Goal: Find specific page/section: Locate a particular part of the current website

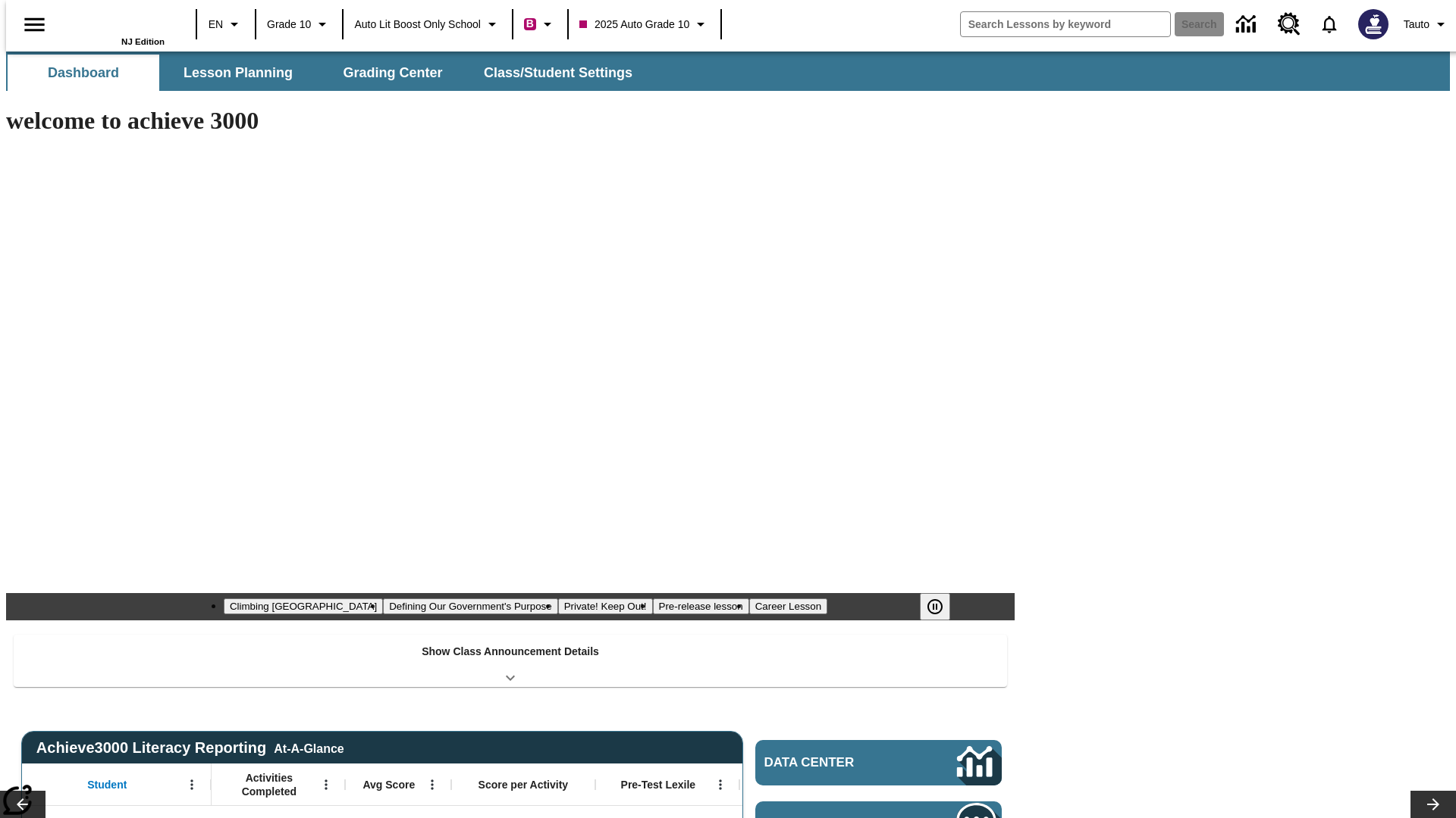
type input "-1"
click at [232, 72] on span "Lesson Planning" at bounding box center [238, 73] width 109 height 17
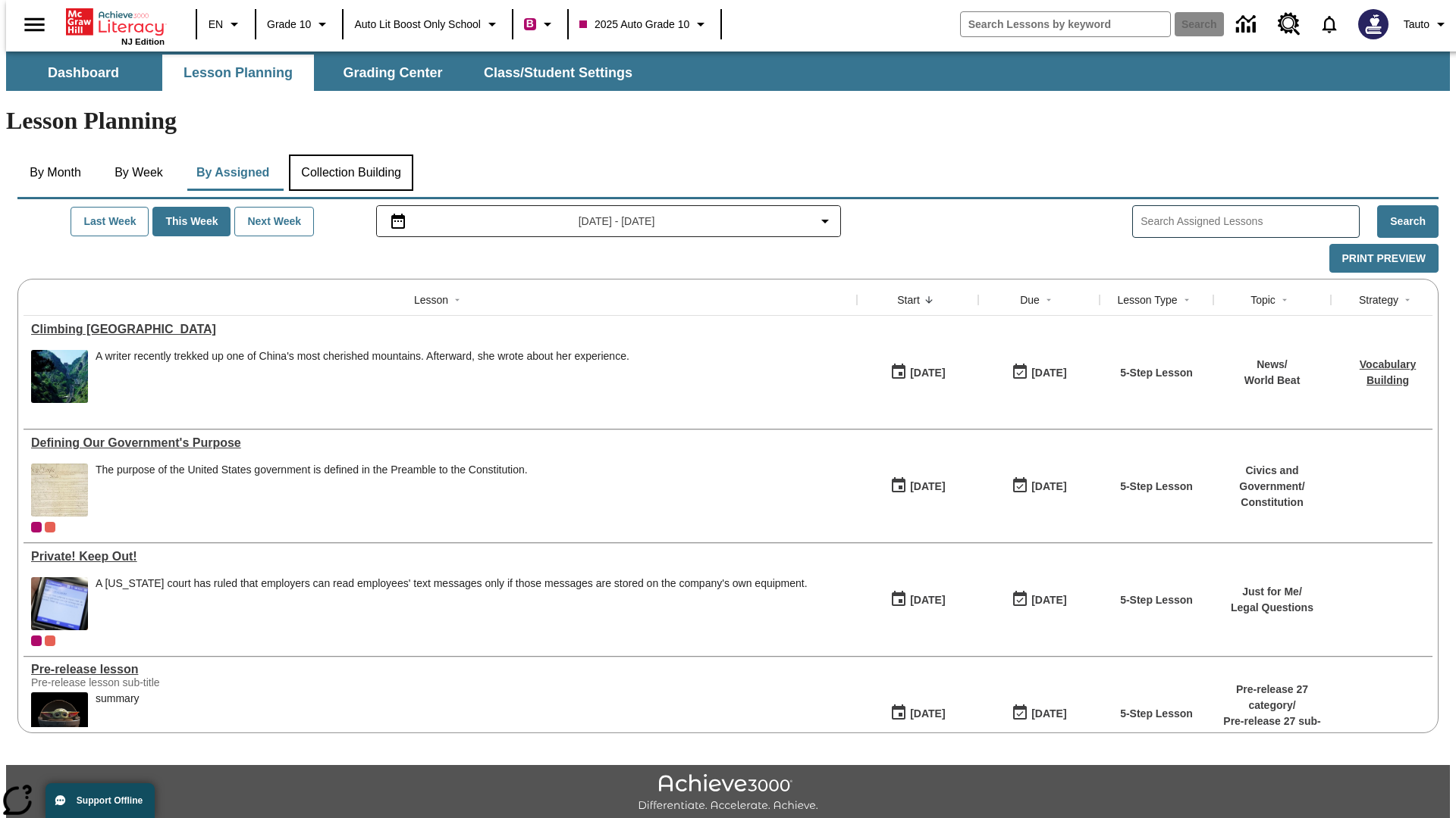
click at [350, 155] on button "Collection Building" at bounding box center [351, 173] width 125 height 36
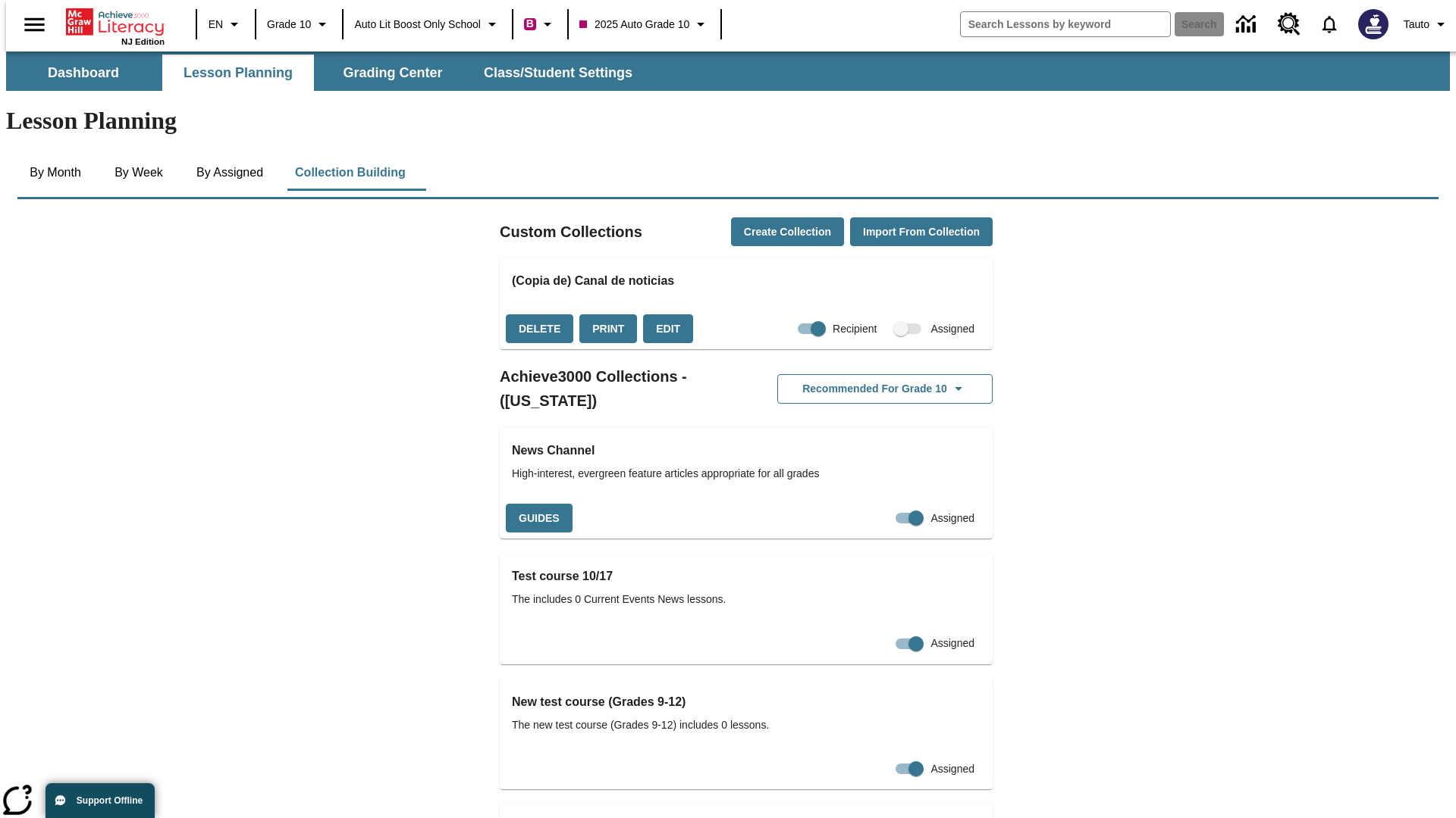
checkbox input "true"
